Goal: Task Accomplishment & Management: Manage account settings

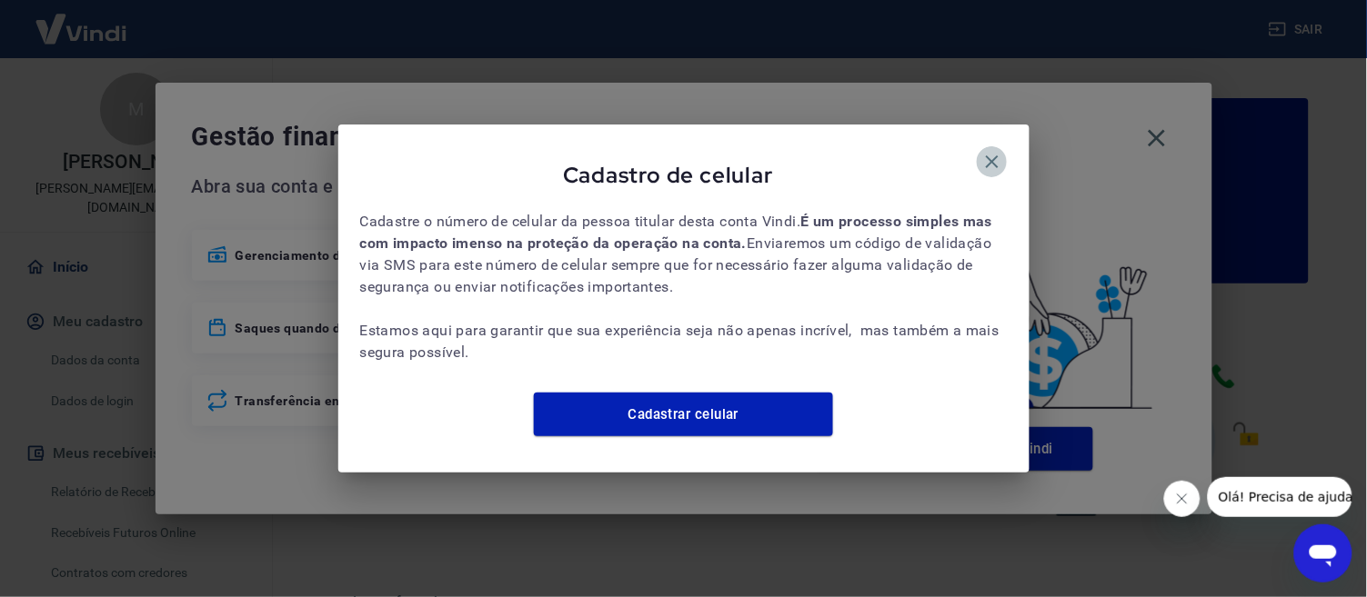
click at [996, 153] on icon "button" at bounding box center [992, 162] width 22 height 22
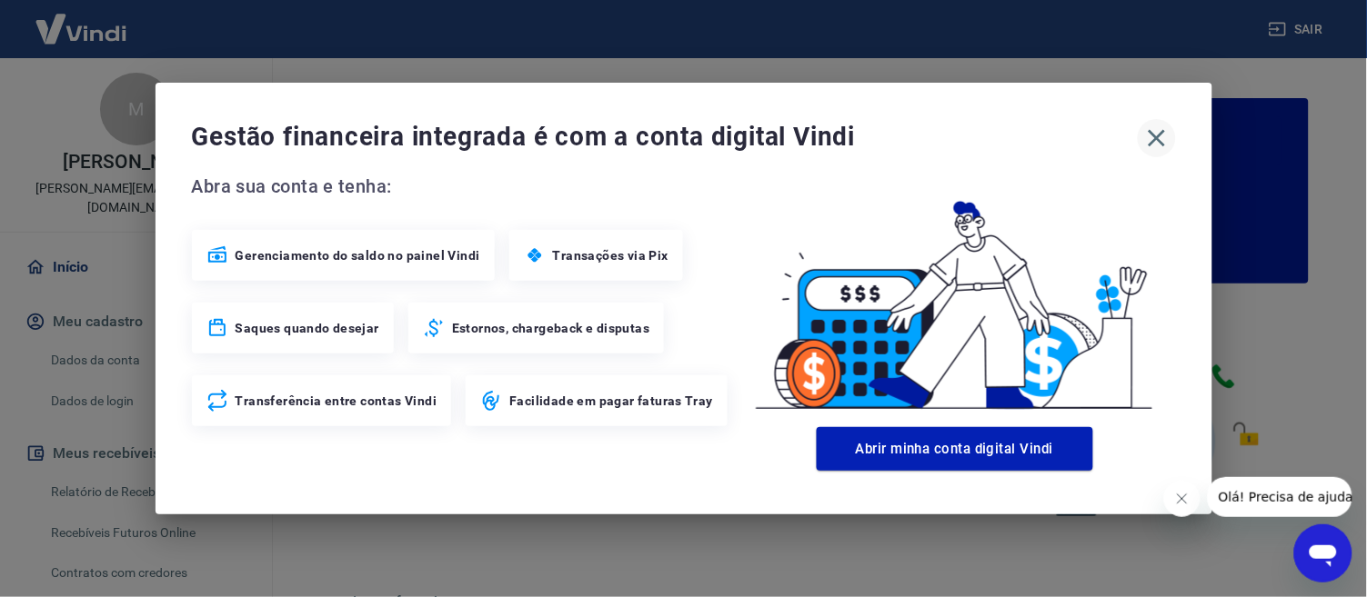
click at [1154, 139] on icon "button" at bounding box center [1155, 138] width 17 height 17
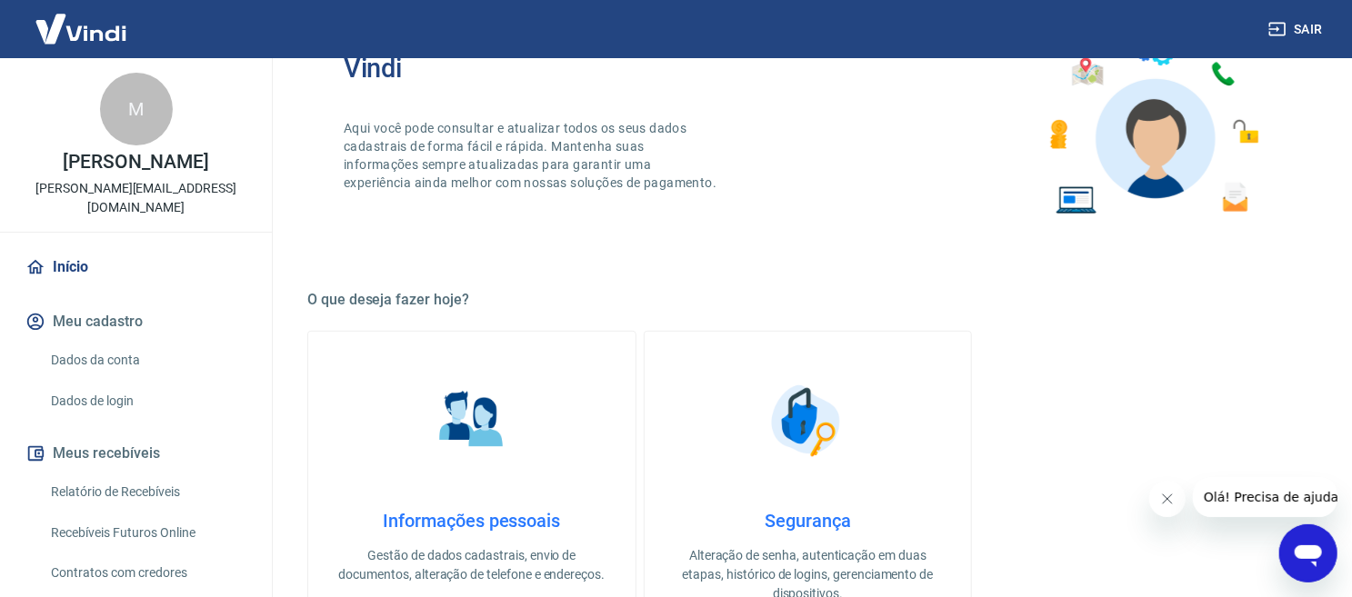
scroll to position [142, 0]
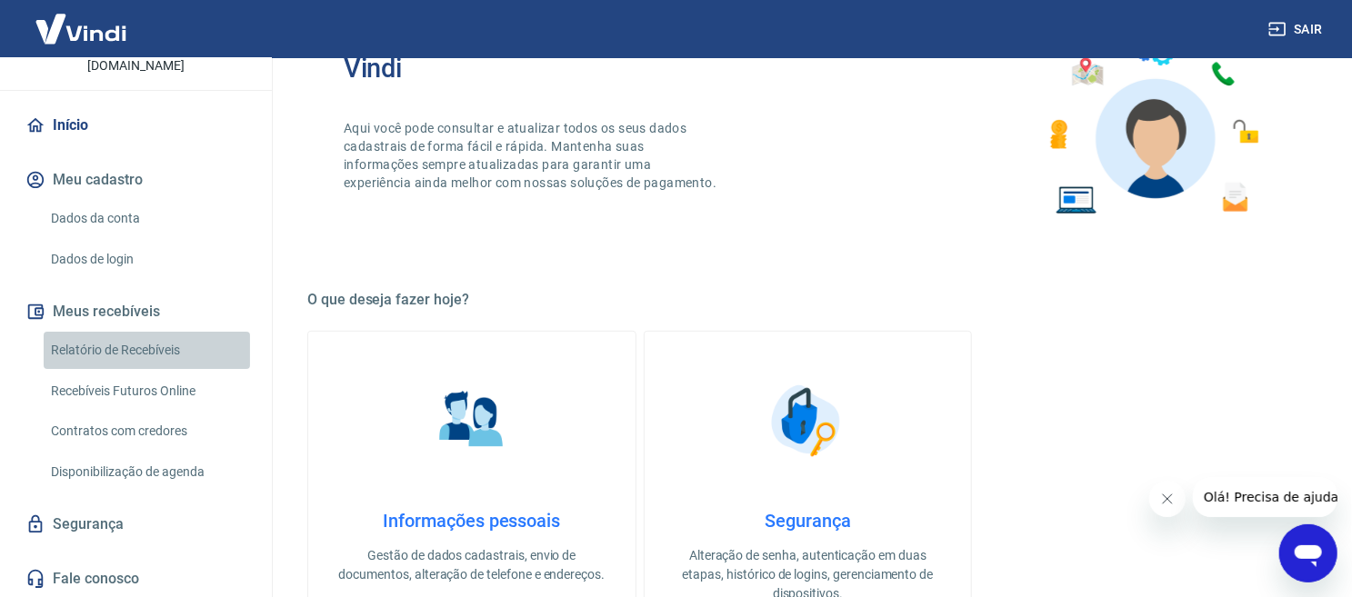
drag, startPoint x: 153, startPoint y: 334, endPoint x: 162, endPoint y: 345, distance: 14.2
click at [153, 334] on link "Relatório de Recebíveis" at bounding box center [147, 350] width 206 height 37
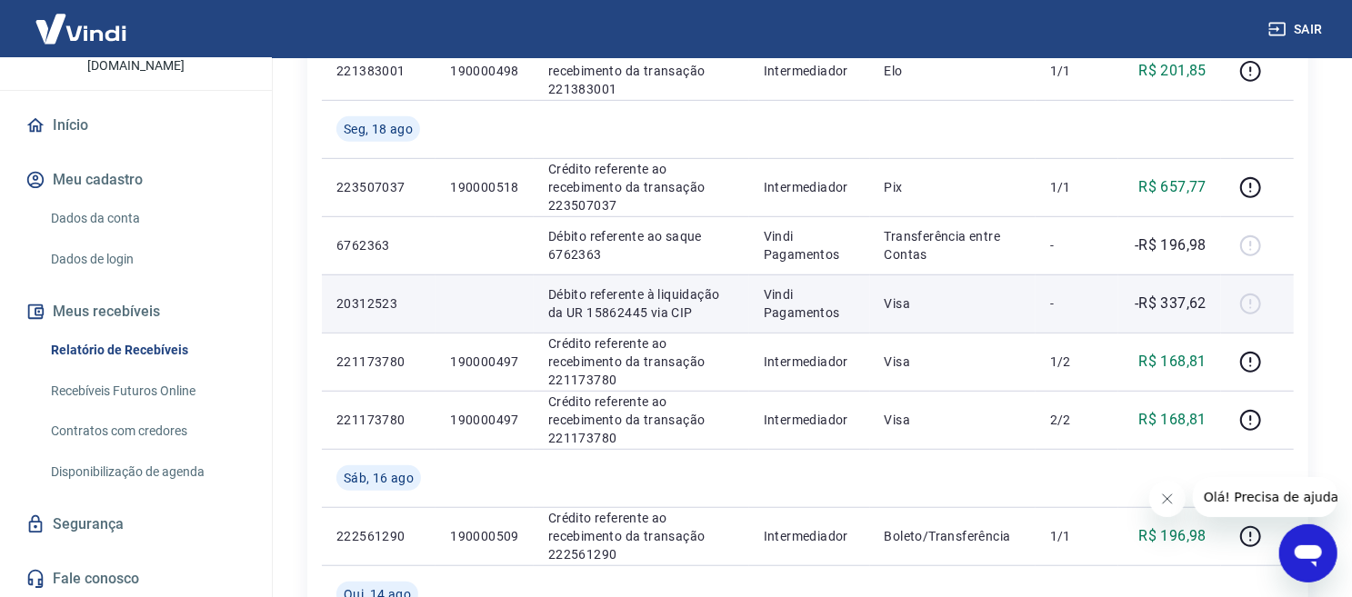
scroll to position [606, 0]
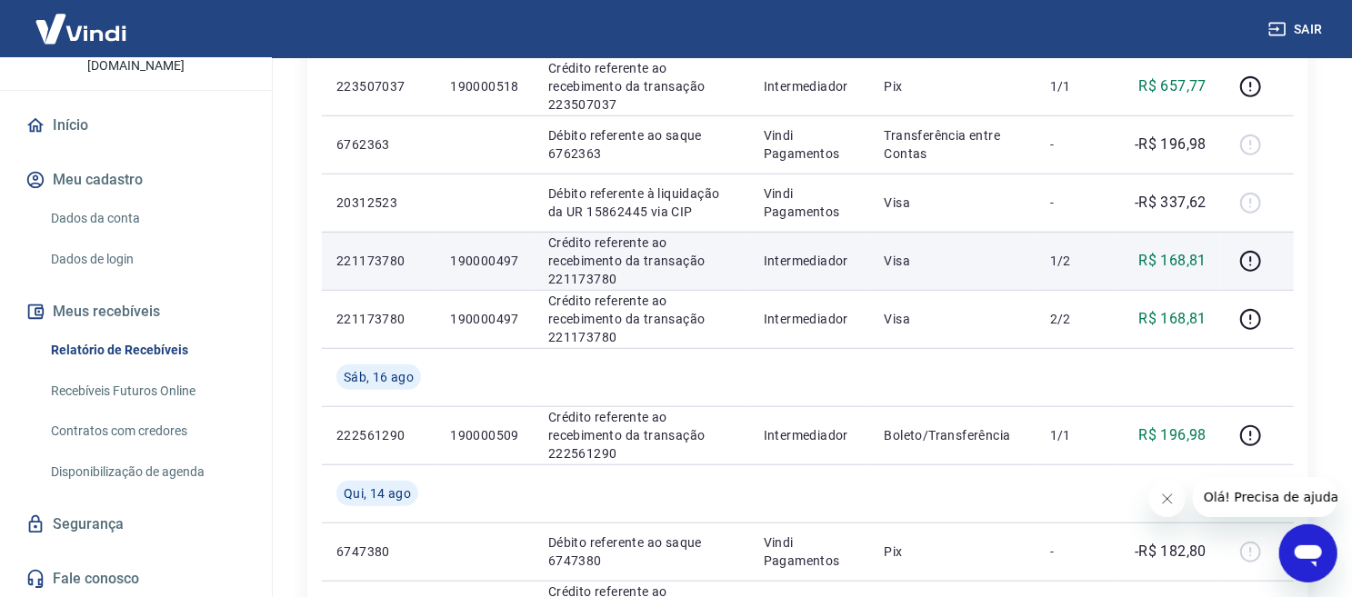
click at [496, 259] on p "190000497" at bounding box center [484, 261] width 69 height 18
copy p "190000497"
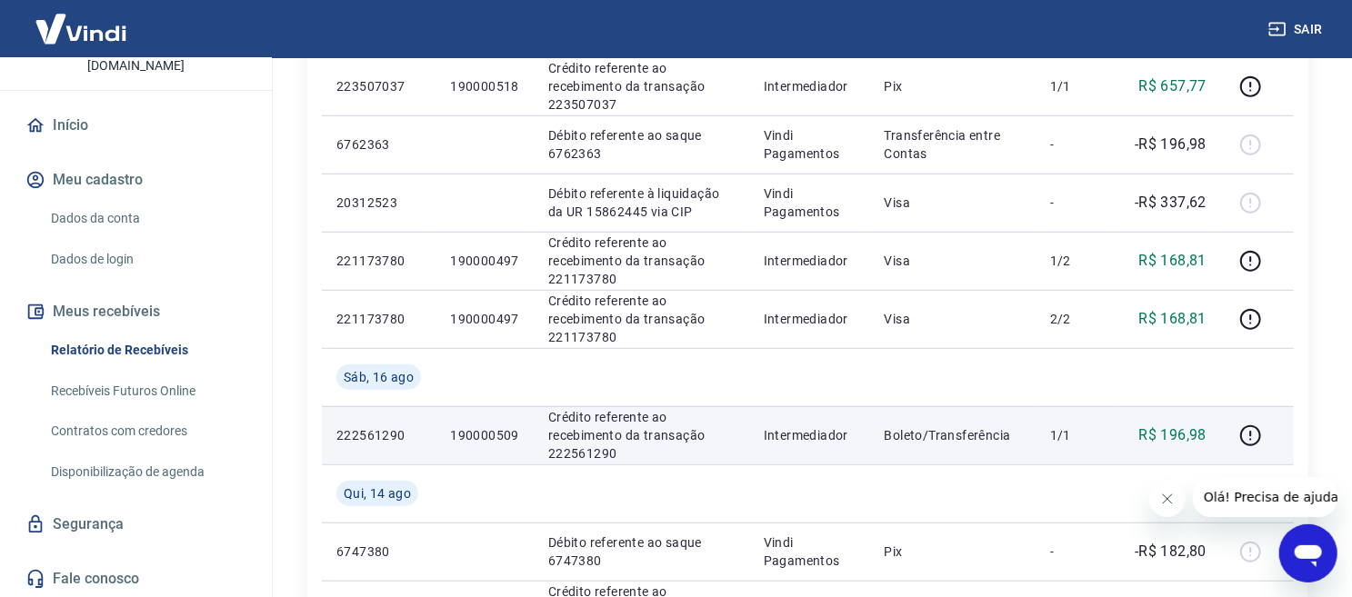
click at [504, 436] on p "190000509" at bounding box center [484, 435] width 69 height 18
copy p "190000509"
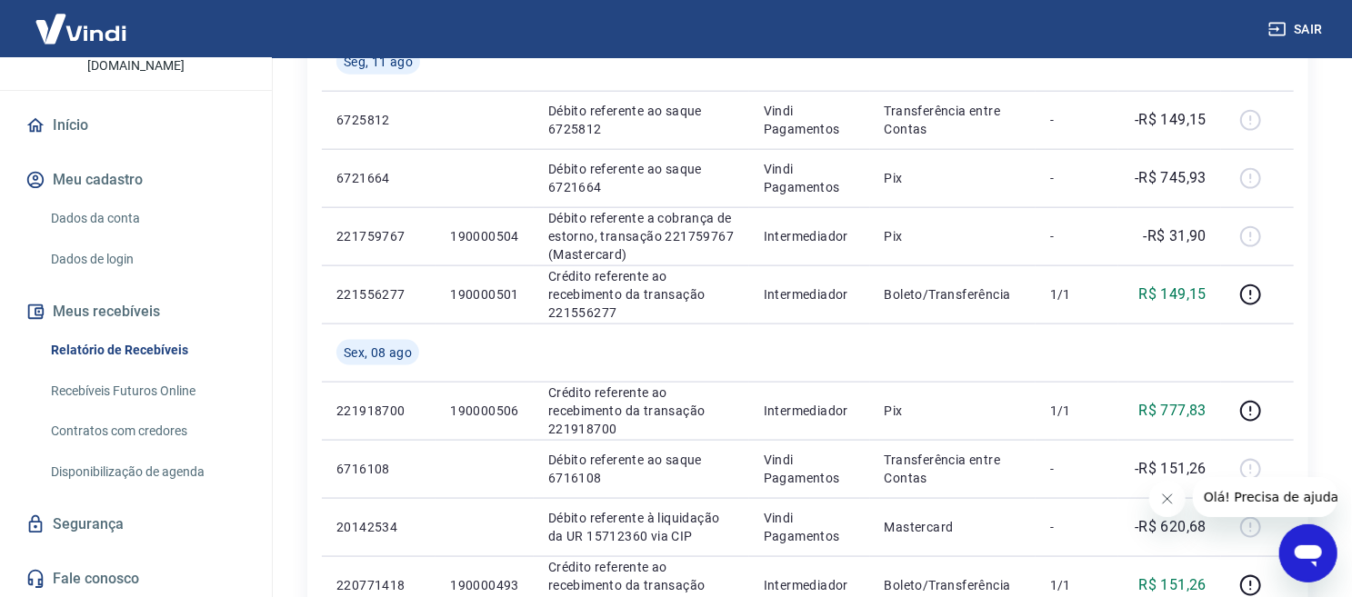
scroll to position [0, 0]
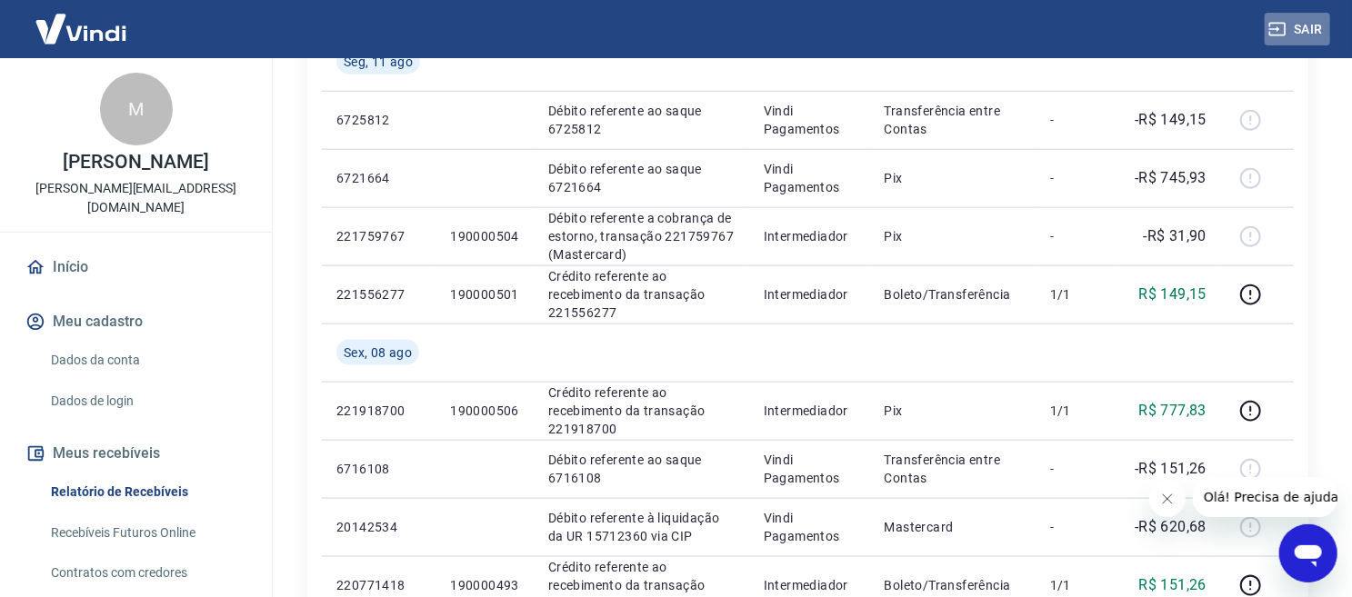
click at [1297, 26] on button "Sair" at bounding box center [1297, 30] width 65 height 34
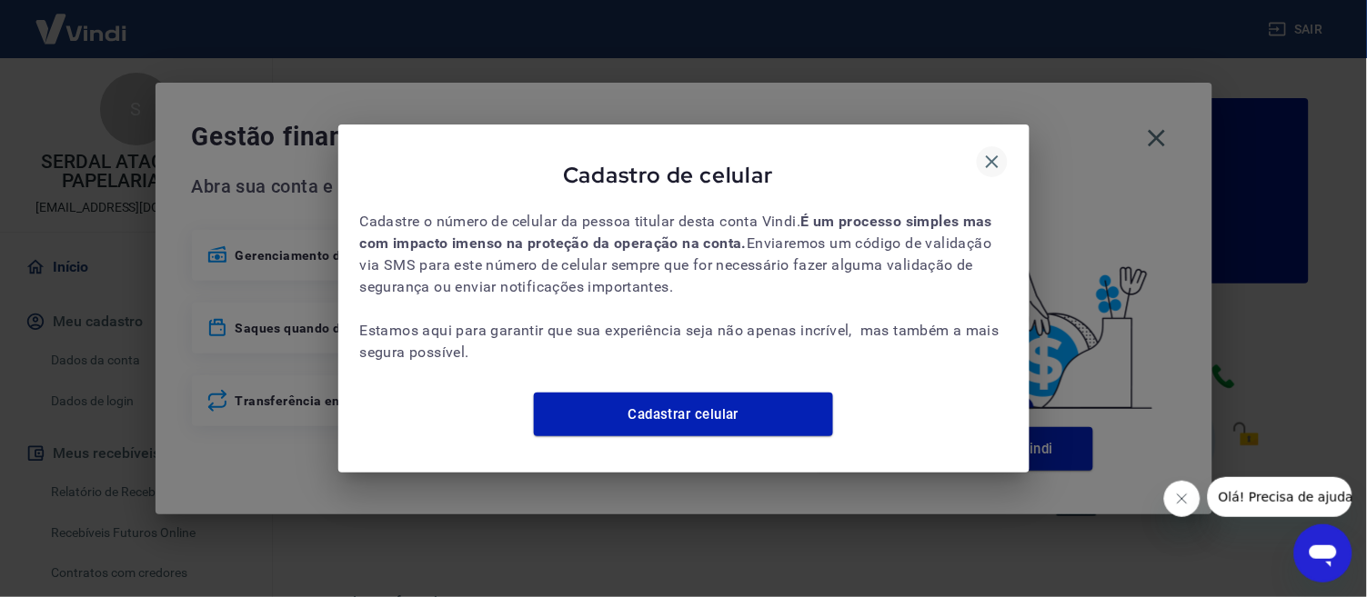
click at [997, 151] on icon "button" at bounding box center [992, 162] width 22 height 22
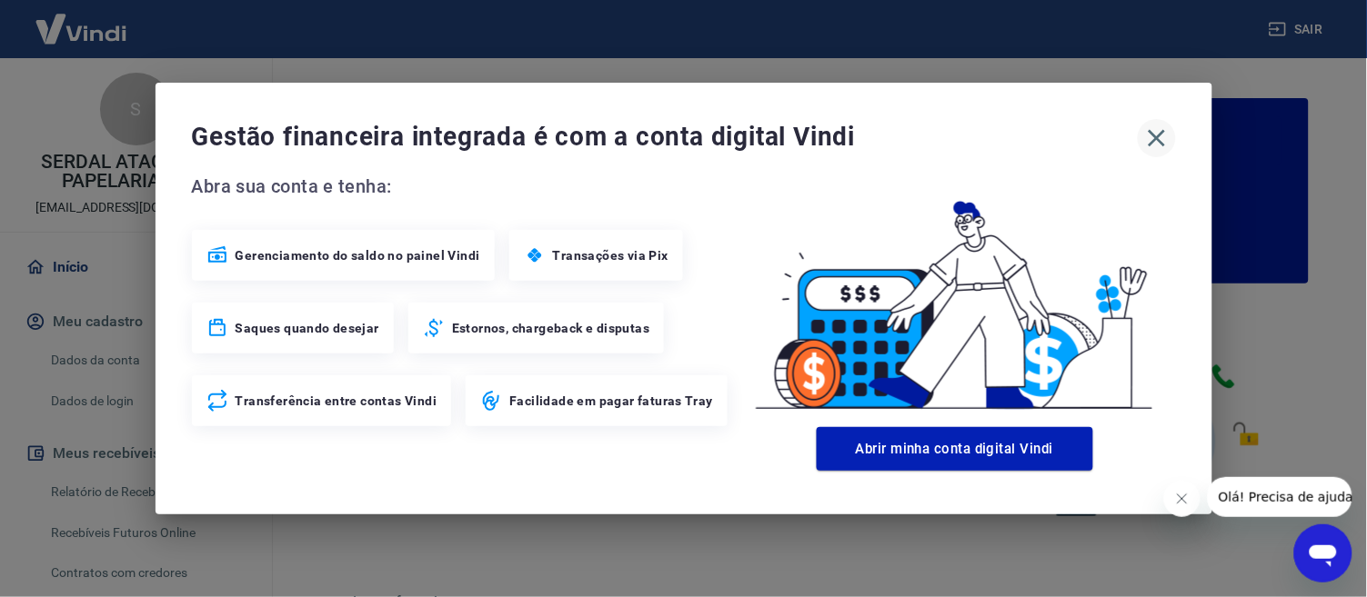
click at [1152, 139] on icon "button" at bounding box center [1156, 138] width 29 height 29
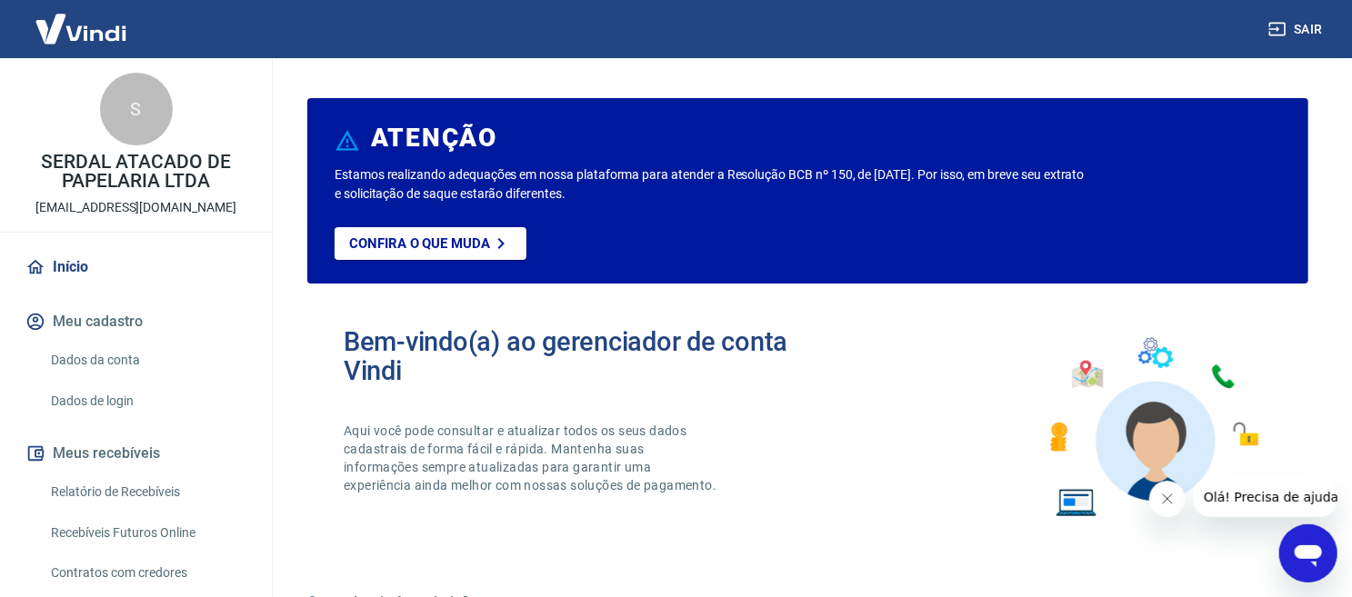
drag, startPoint x: 190, startPoint y: 483, endPoint x: 211, endPoint y: 472, distance: 23.6
click at [190, 483] on link "Relatório de Recebíveis" at bounding box center [147, 492] width 206 height 37
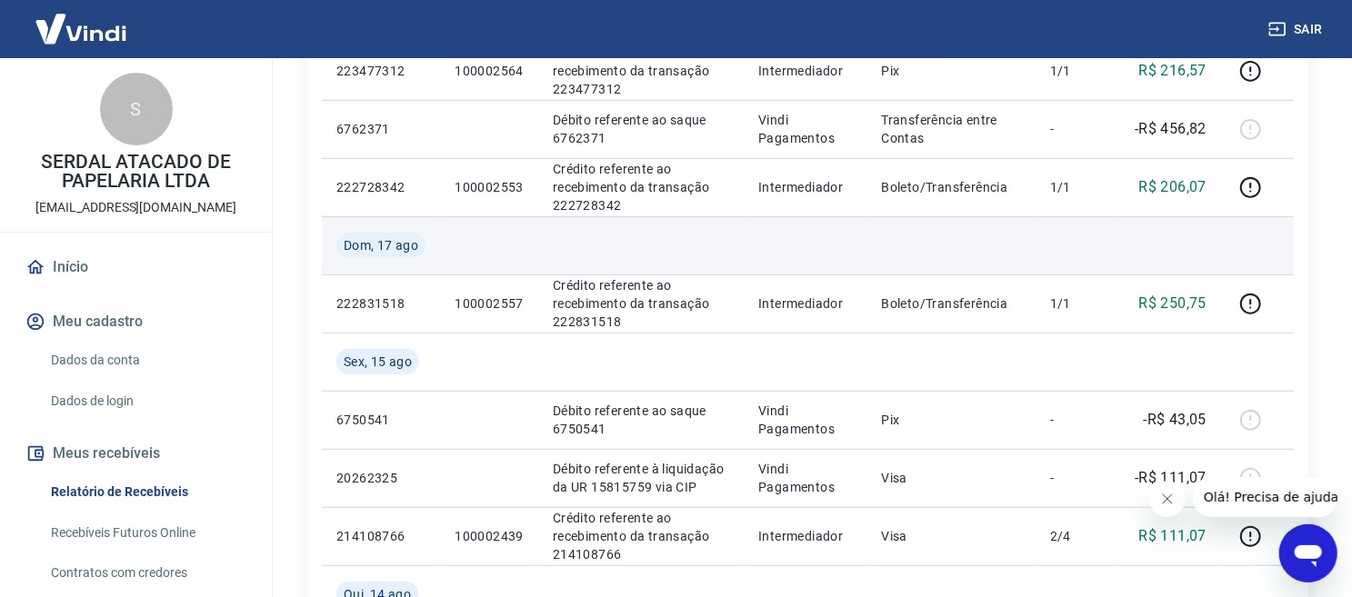
scroll to position [404, 0]
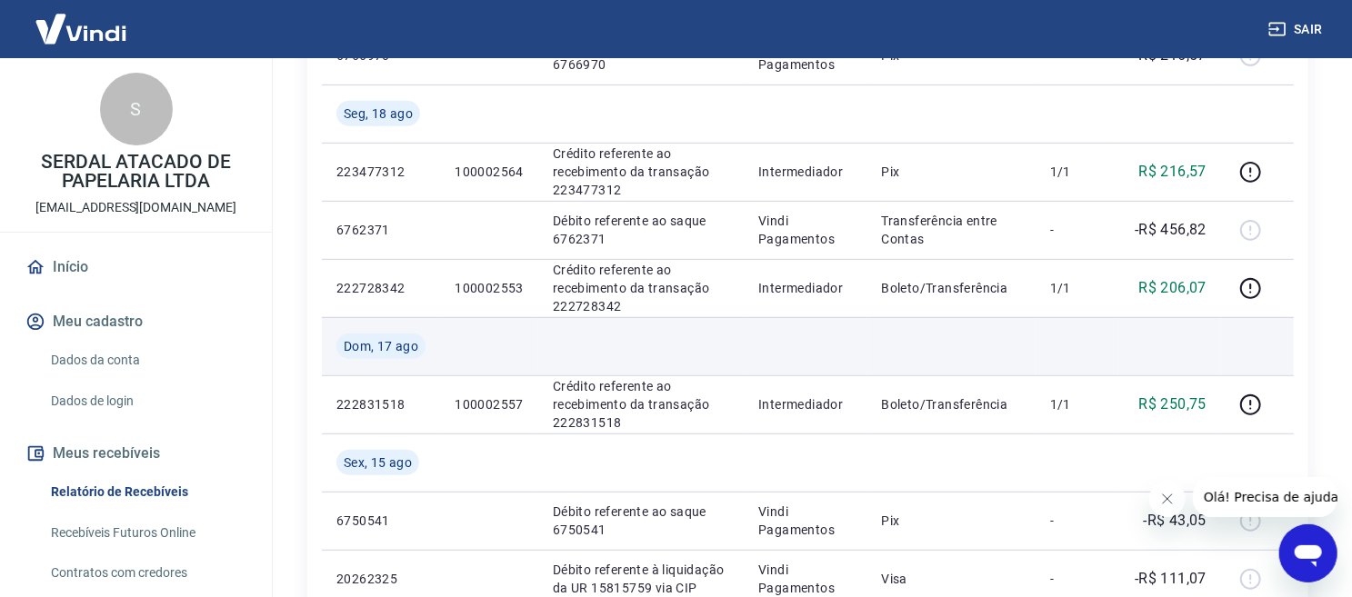
click at [1065, 347] on td at bounding box center [1077, 346] width 83 height 58
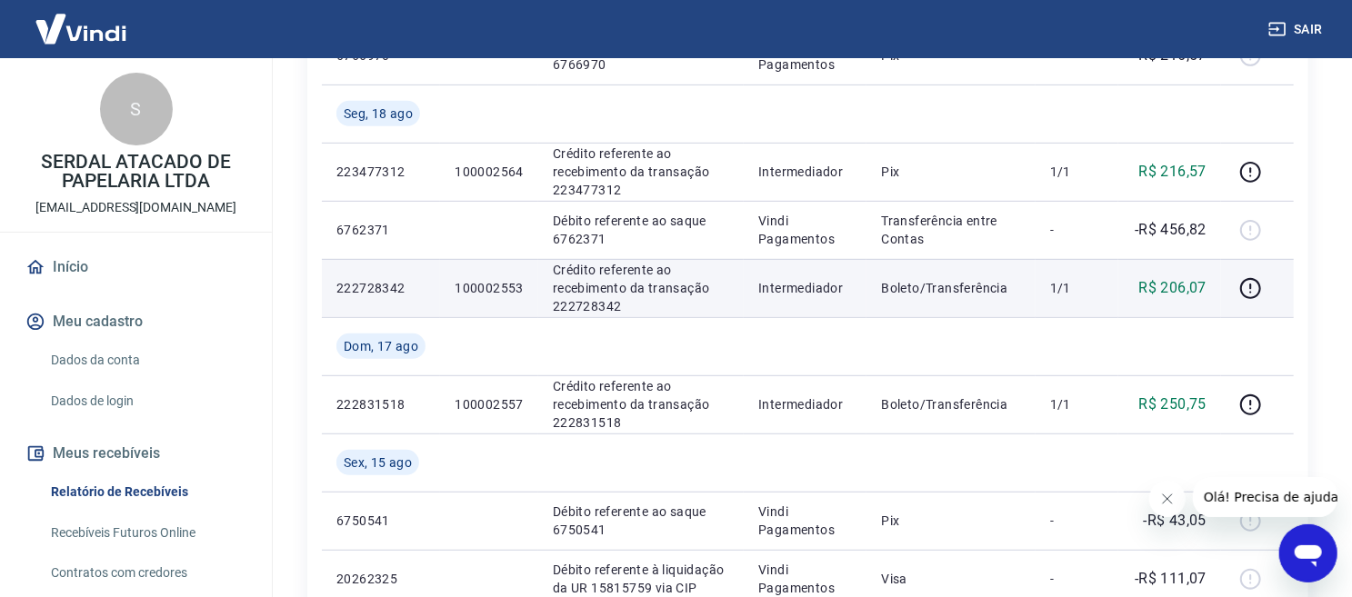
click at [492, 287] on p "100002553" at bounding box center [489, 288] width 69 height 18
copy p "100002553"
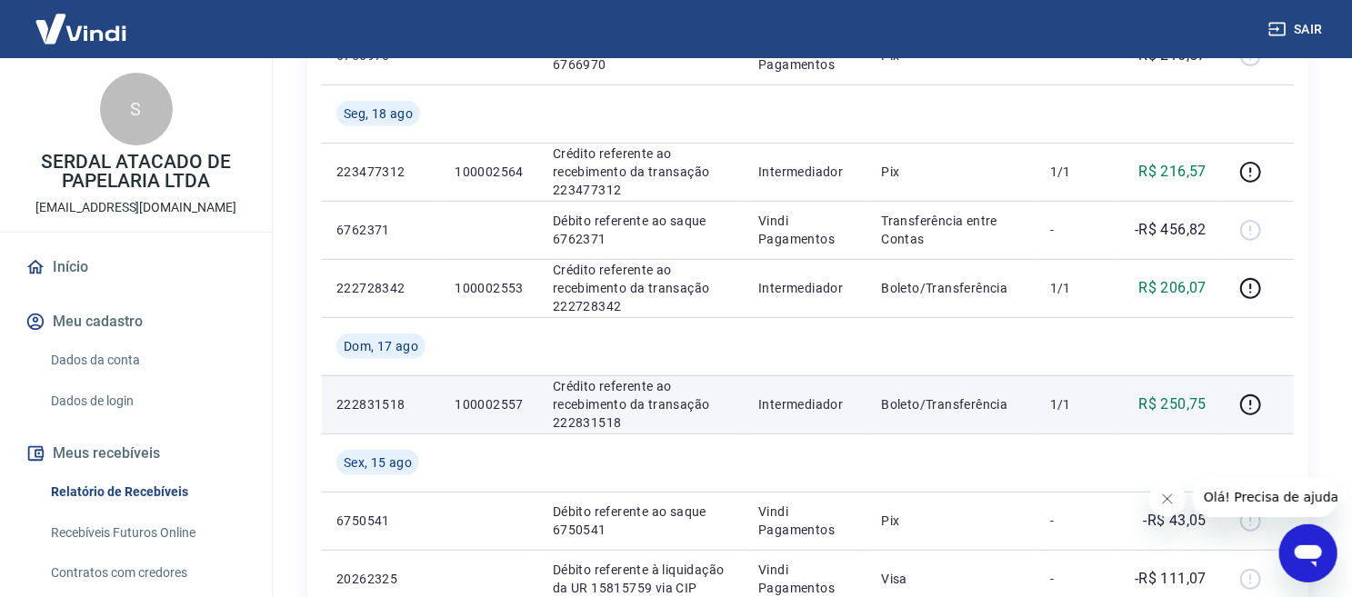
click at [466, 402] on p "100002557" at bounding box center [489, 405] width 69 height 18
copy p "100002557"
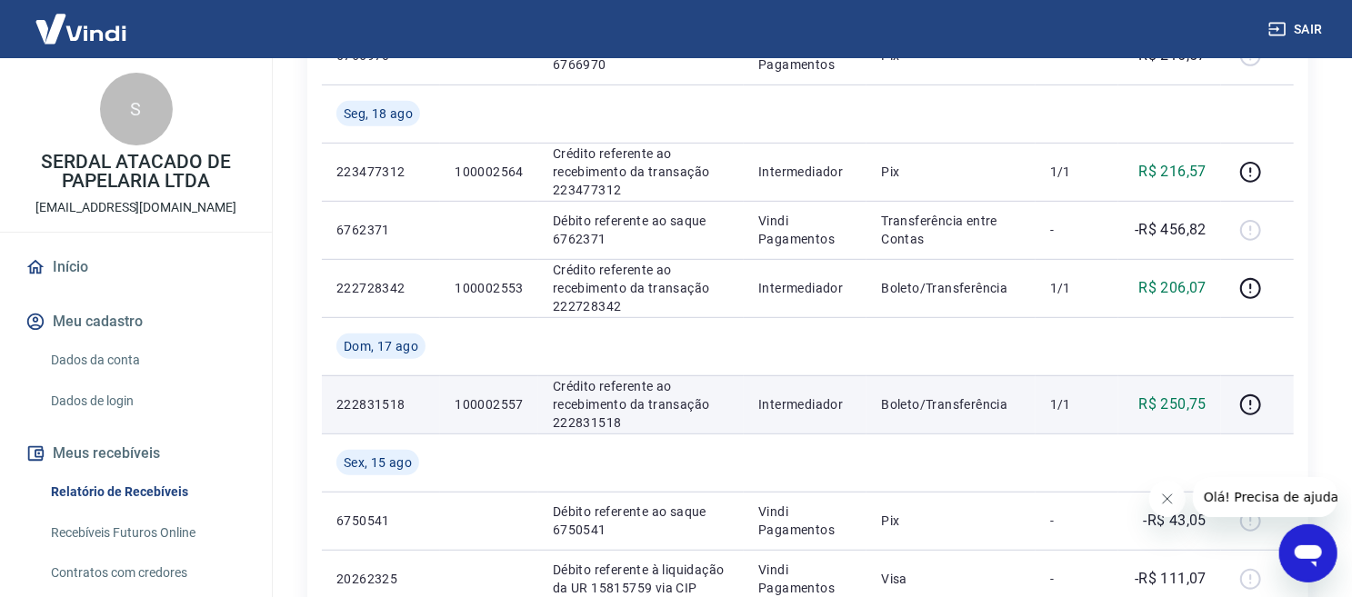
click at [512, 410] on p "100002557" at bounding box center [489, 405] width 69 height 18
copy p "100002557"
